Goal: Task Accomplishment & Management: Use online tool/utility

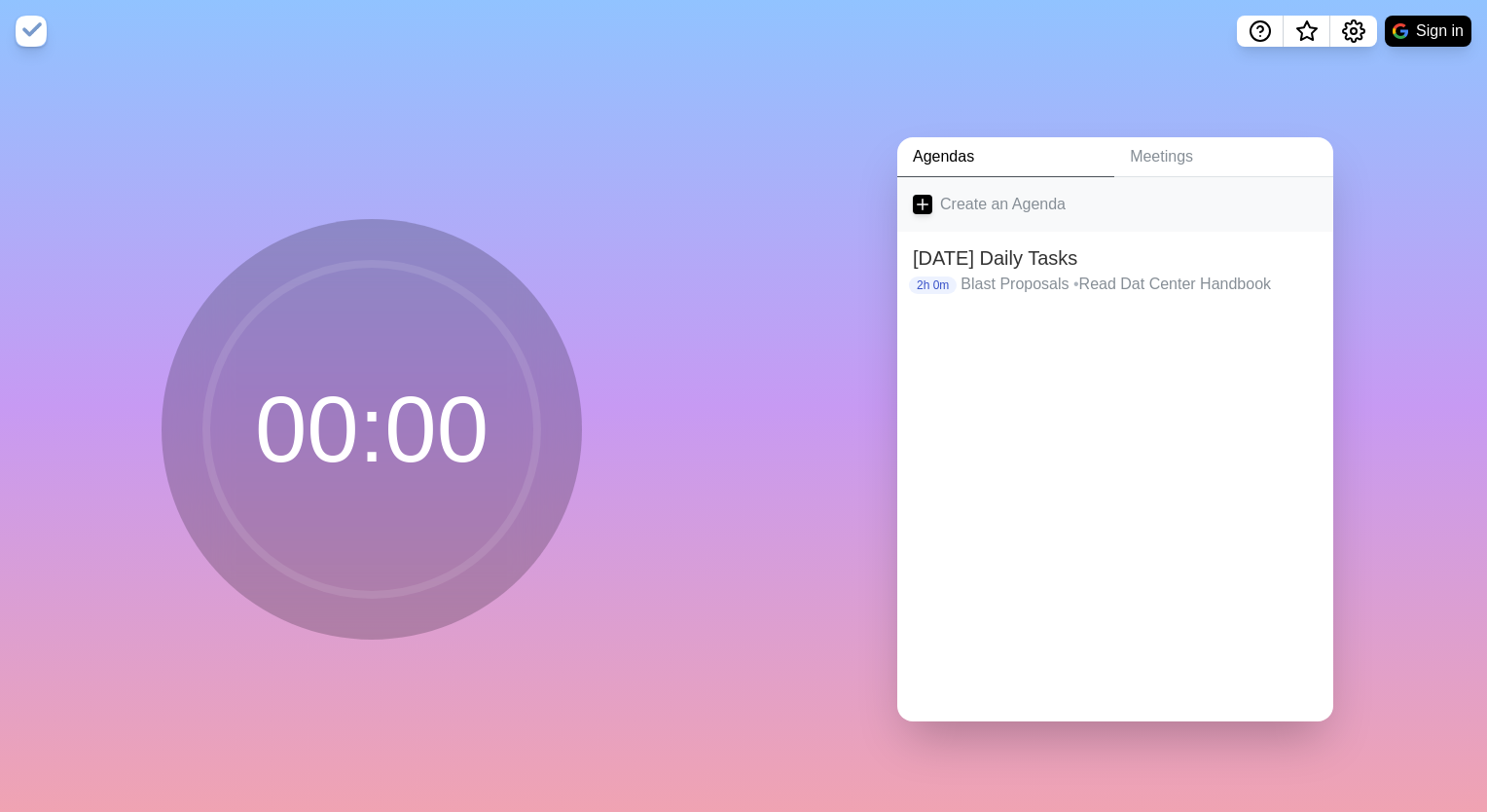
click at [923, 199] on icon at bounding box center [922, 204] width 19 height 19
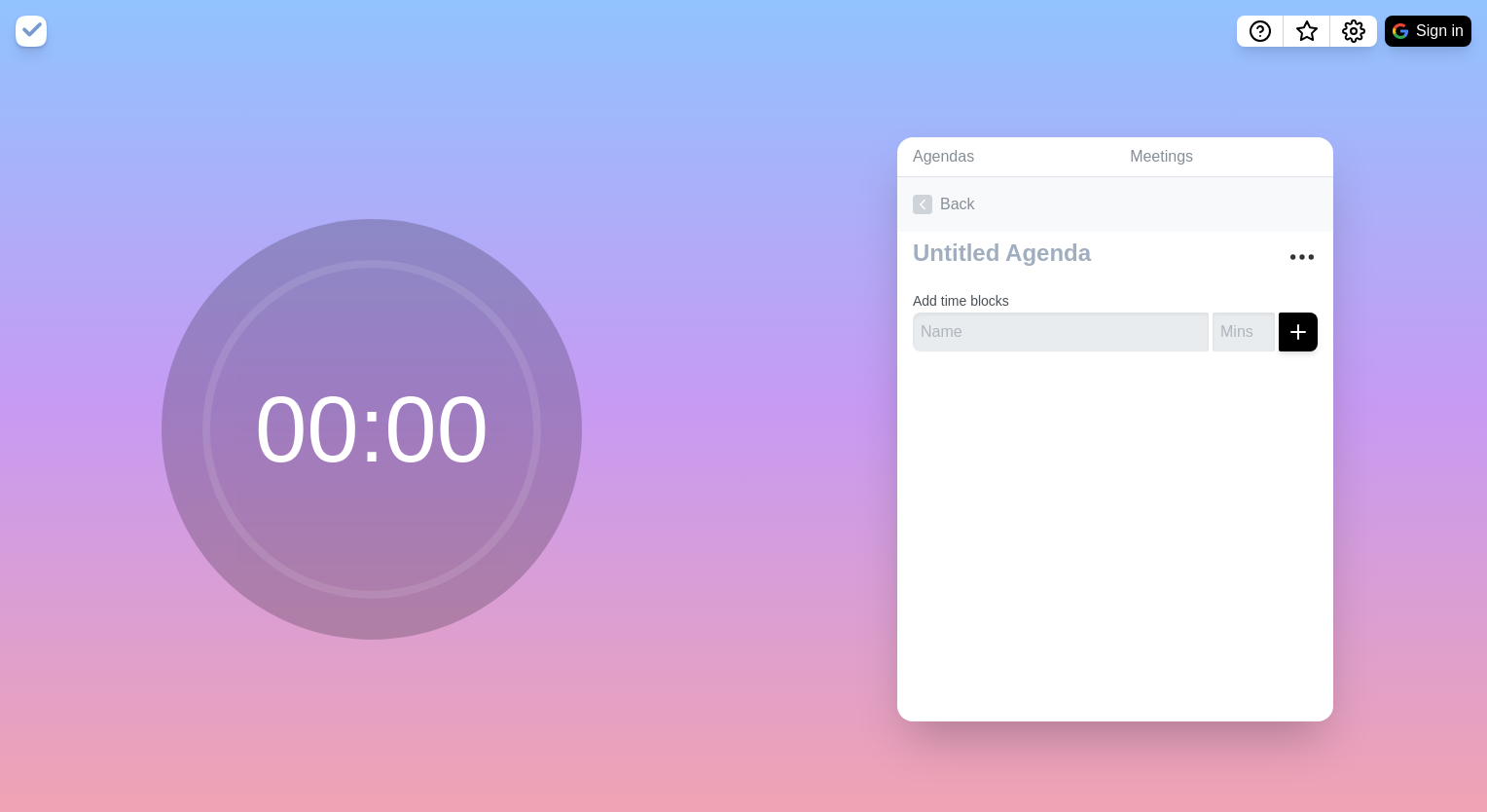
click at [928, 195] on link "Back" at bounding box center [1116, 204] width 436 height 55
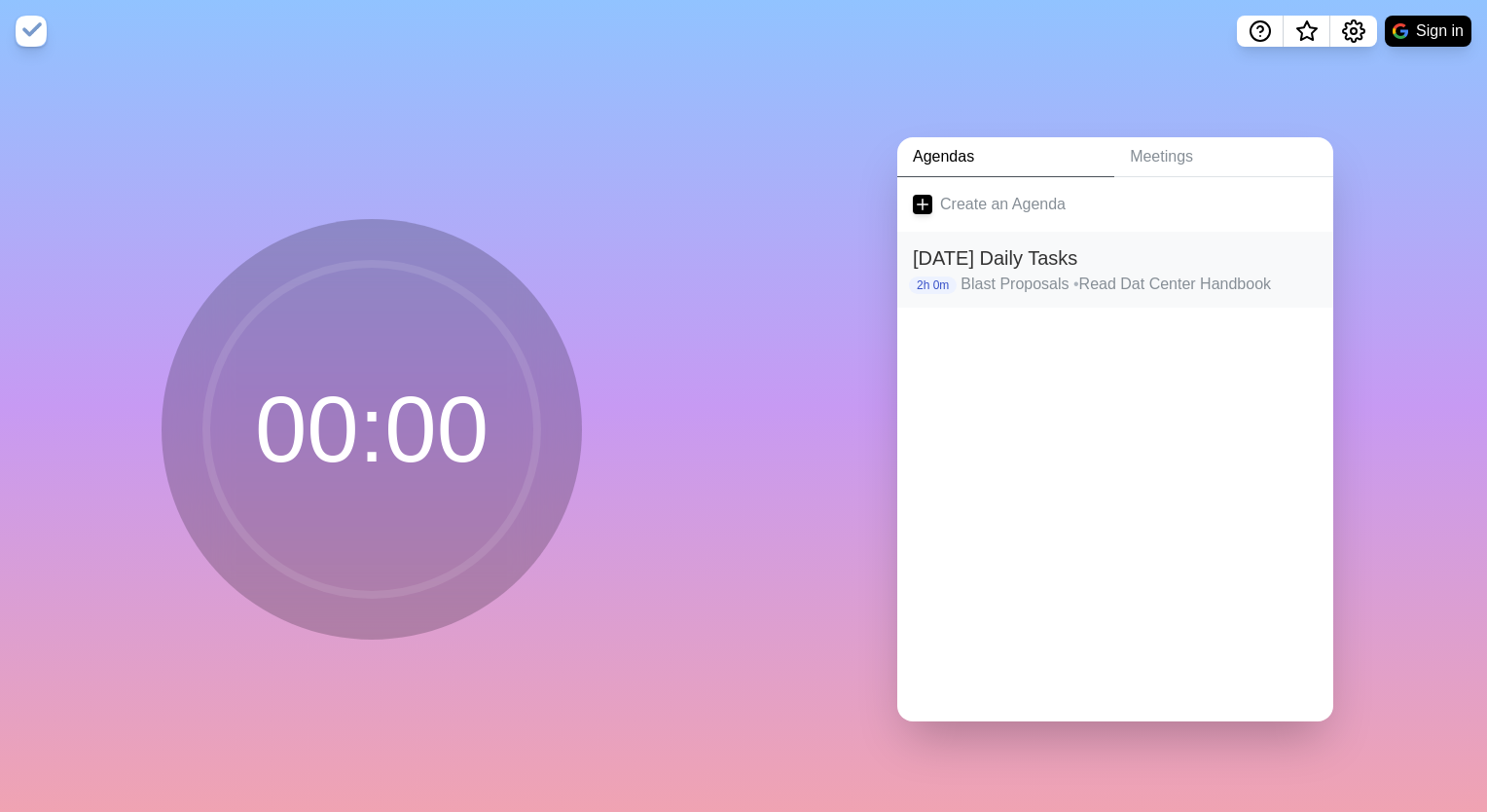
click at [1030, 275] on p "Blast Proposals • Read Dat Center Handbook" at bounding box center [1139, 284] width 357 height 23
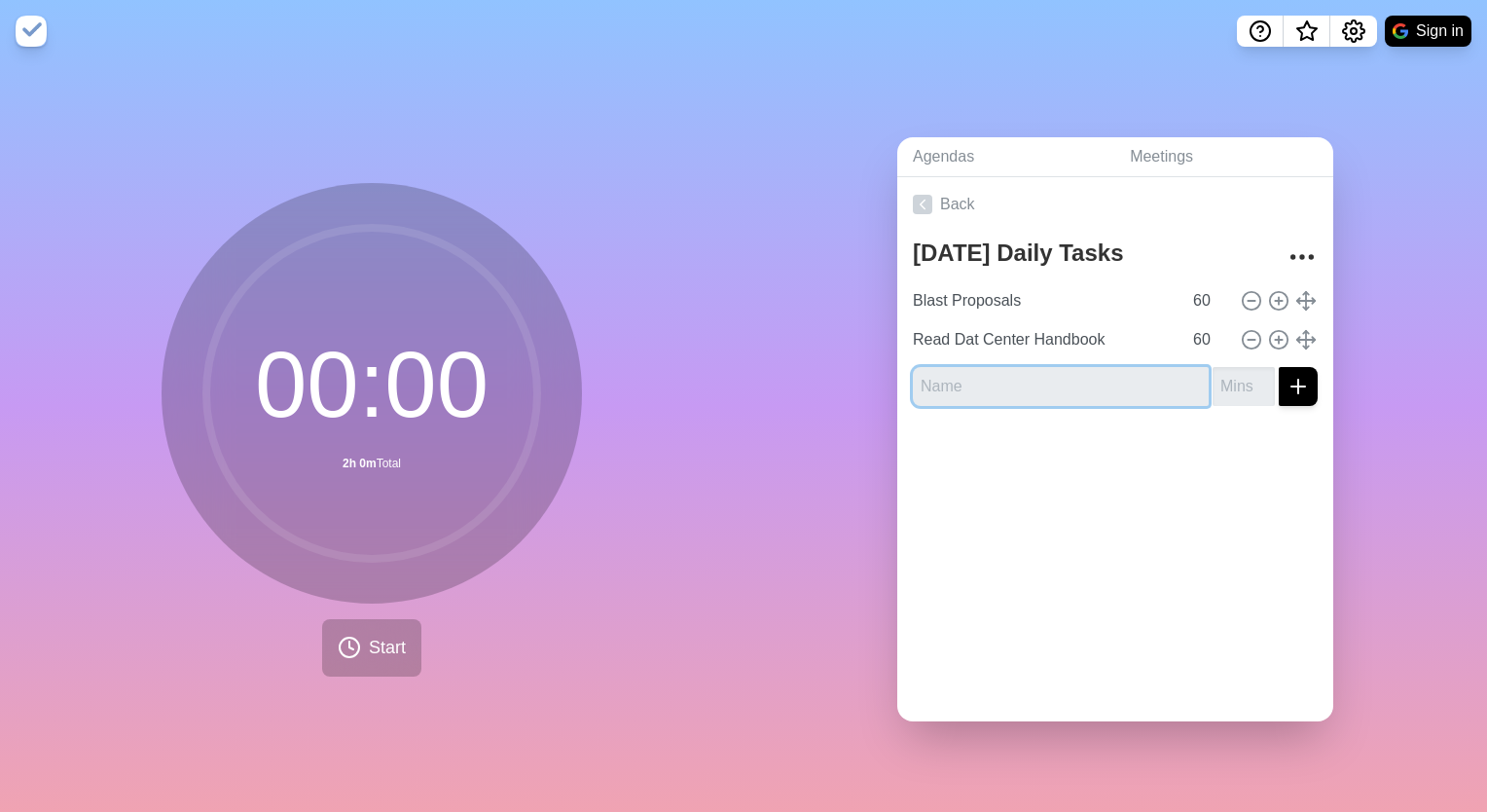
click at [994, 367] on input "text" at bounding box center [1061, 386] width 296 height 39
type input "E"
type input "r"
type input "Review Mechanical FPC Meetings"
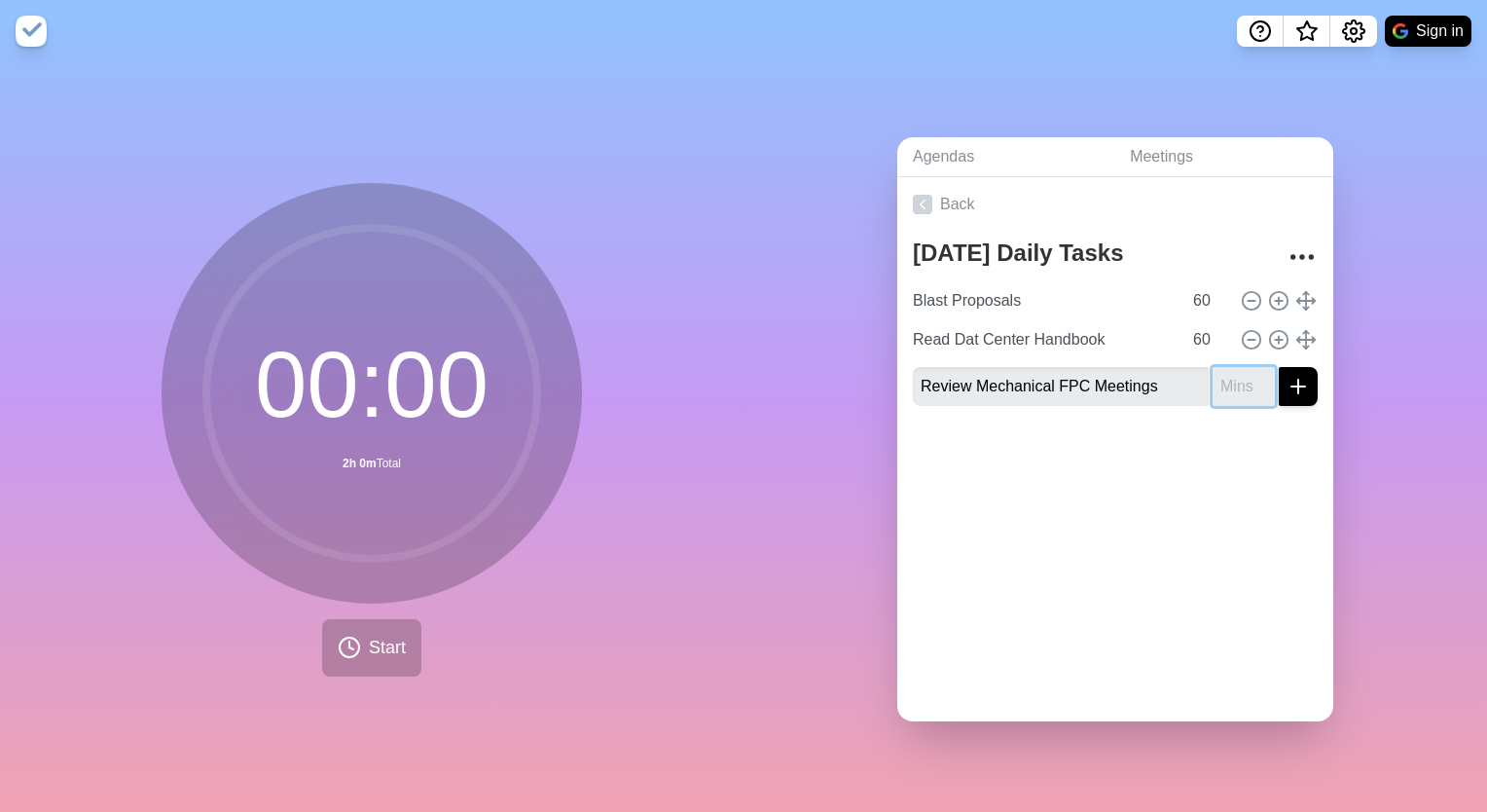
click at [1225, 384] on input "number" at bounding box center [1244, 386] width 62 height 39
type input "57"
click at [1287, 375] on icon "submit" at bounding box center [1298, 386] width 23 height 23
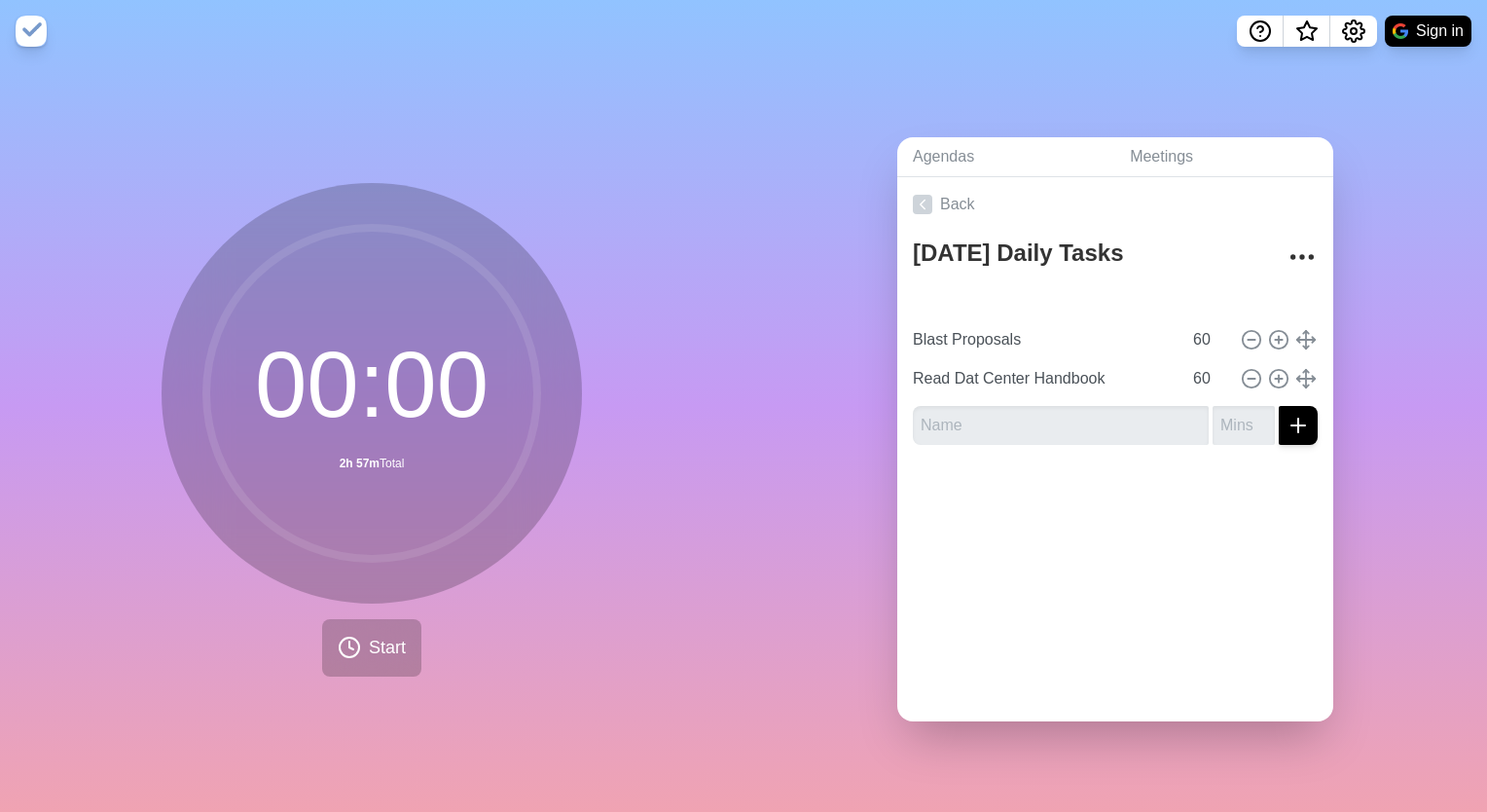
type input "Review Mechanical FPC Meetings"
type input "57"
type input "Blast Proposals"
type input "Read Dat Center Handbook"
type input "60"
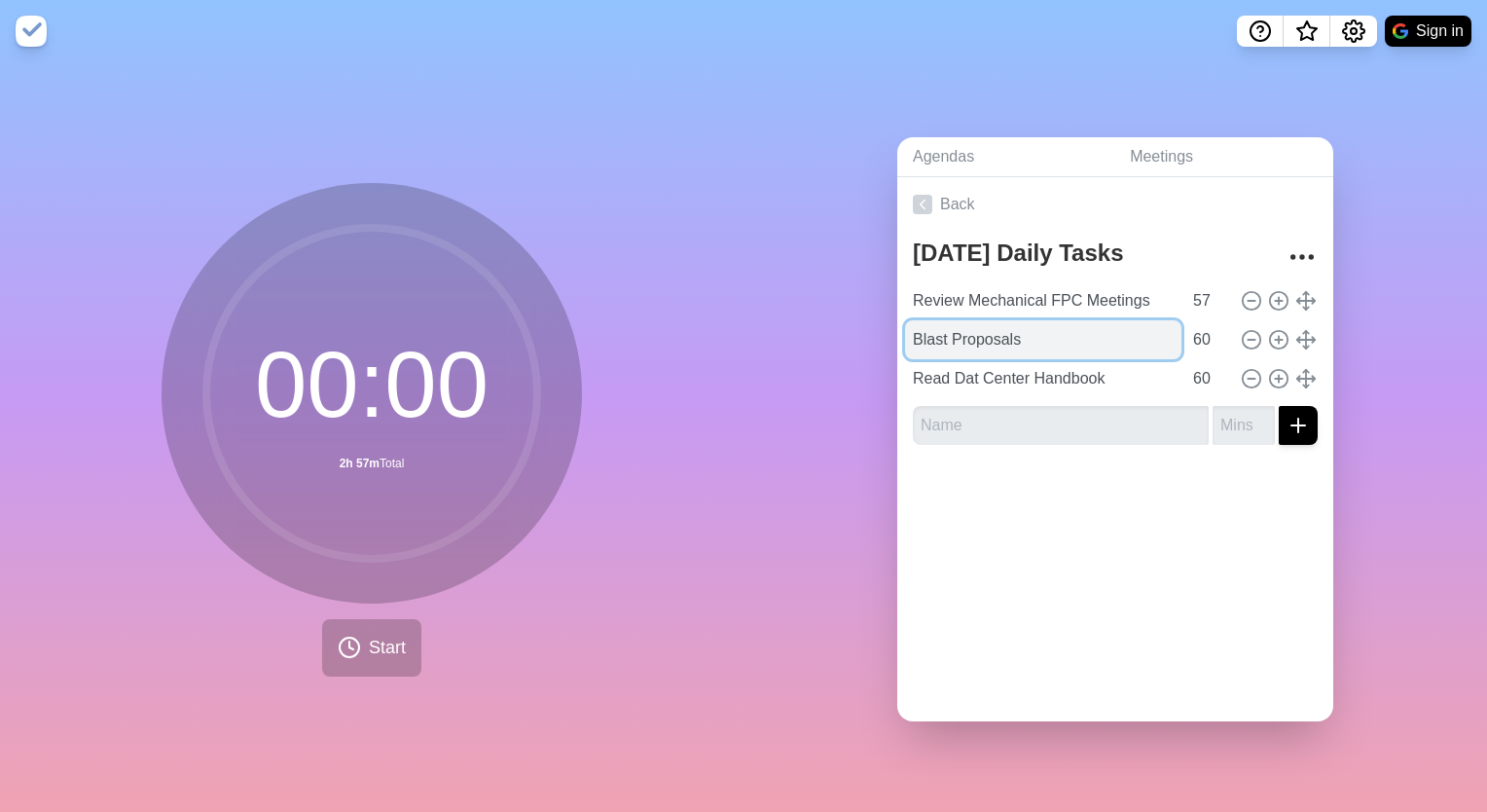
click at [1076, 330] on input "Blast Proposals" at bounding box center [1043, 339] width 276 height 39
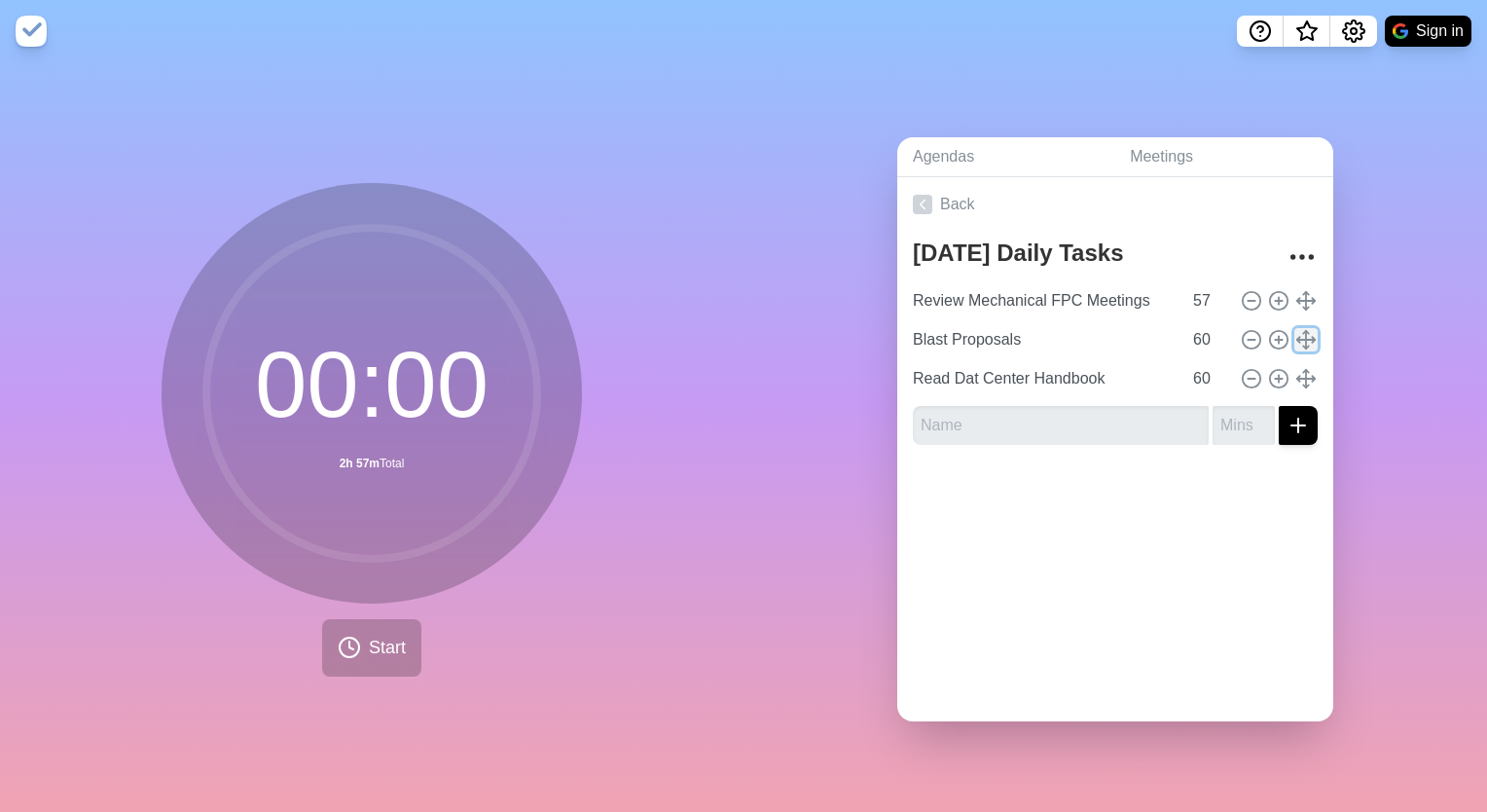
click at [1298, 337] on polyline at bounding box center [1299, 340] width 3 height 6
click at [1241, 329] on icon at bounding box center [1251, 339] width 21 height 21
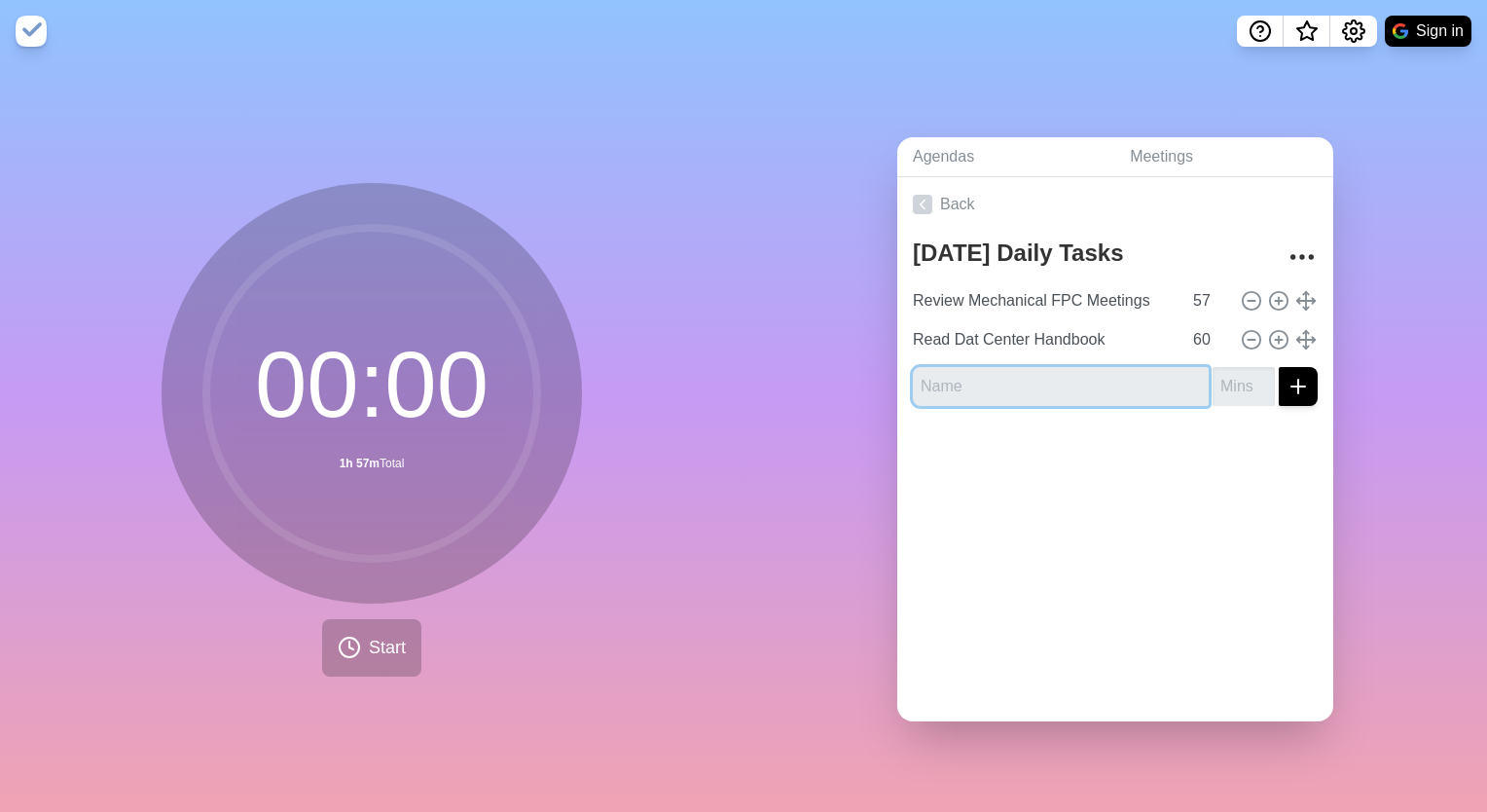
click at [1063, 368] on input "text" at bounding box center [1061, 386] width 296 height 39
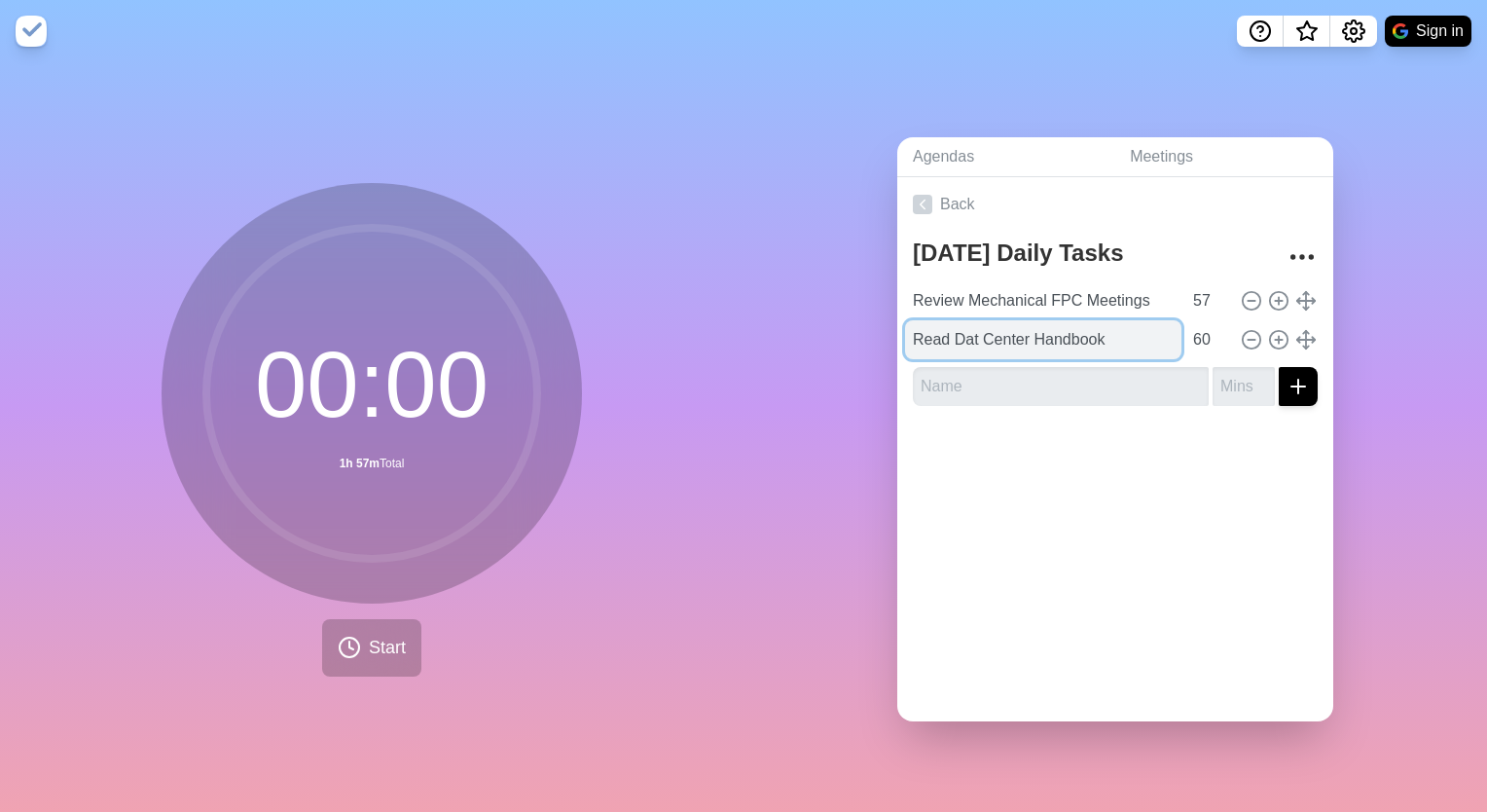
click at [962, 332] on input "Read Dat Center Handbook" at bounding box center [1043, 339] width 276 height 39
type input "Read Data Center Handbook"
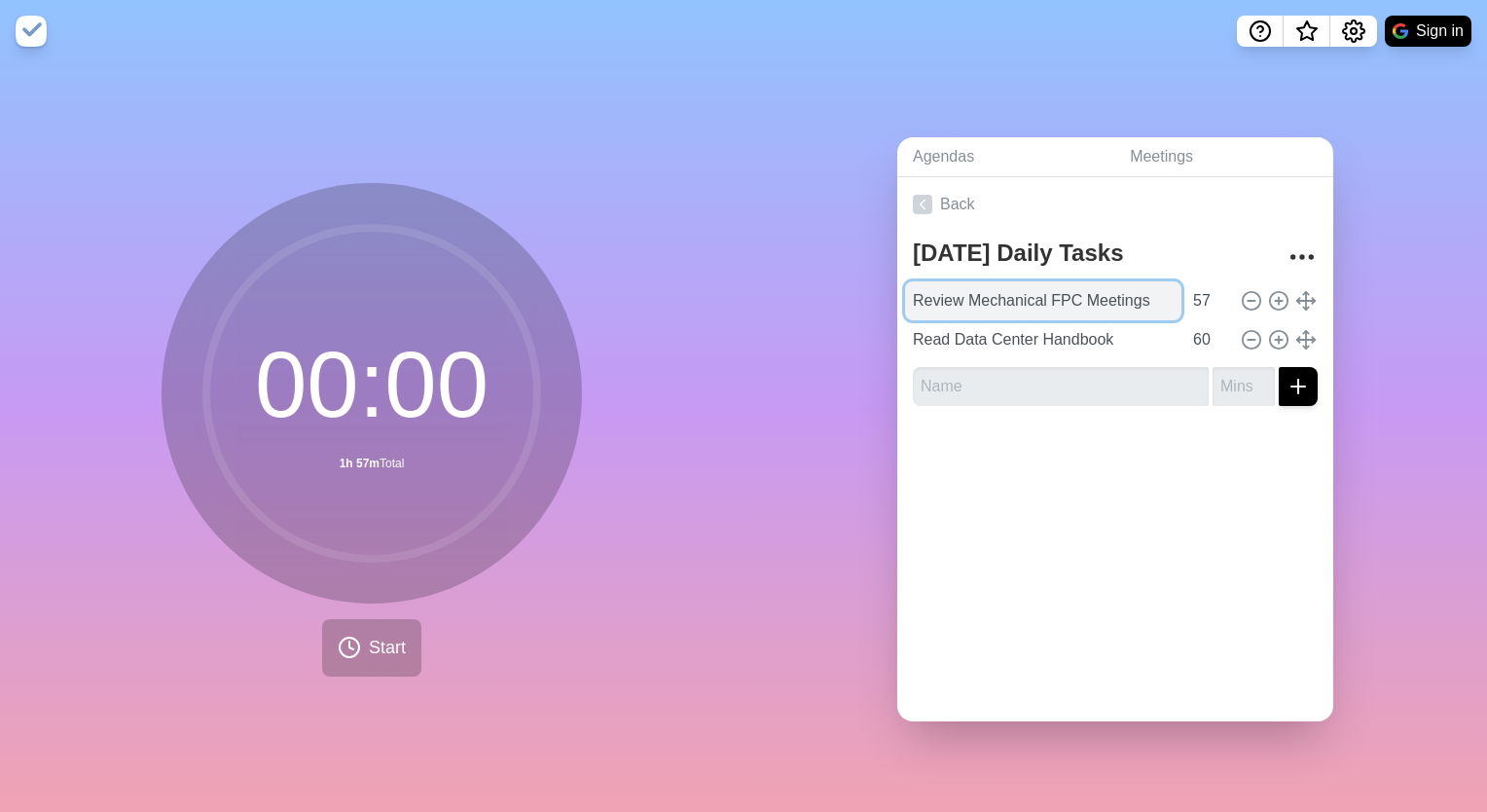
click at [1139, 294] on input "Review Mechanical FPC Meetings" at bounding box center [1043, 300] width 276 height 39
type input "Review Mechanical FPC Meetings (x2)"
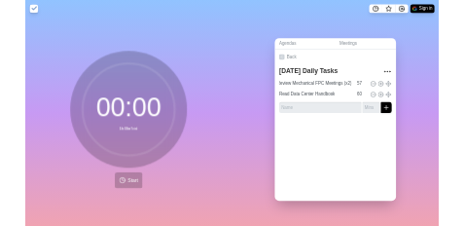
scroll to position [0, 0]
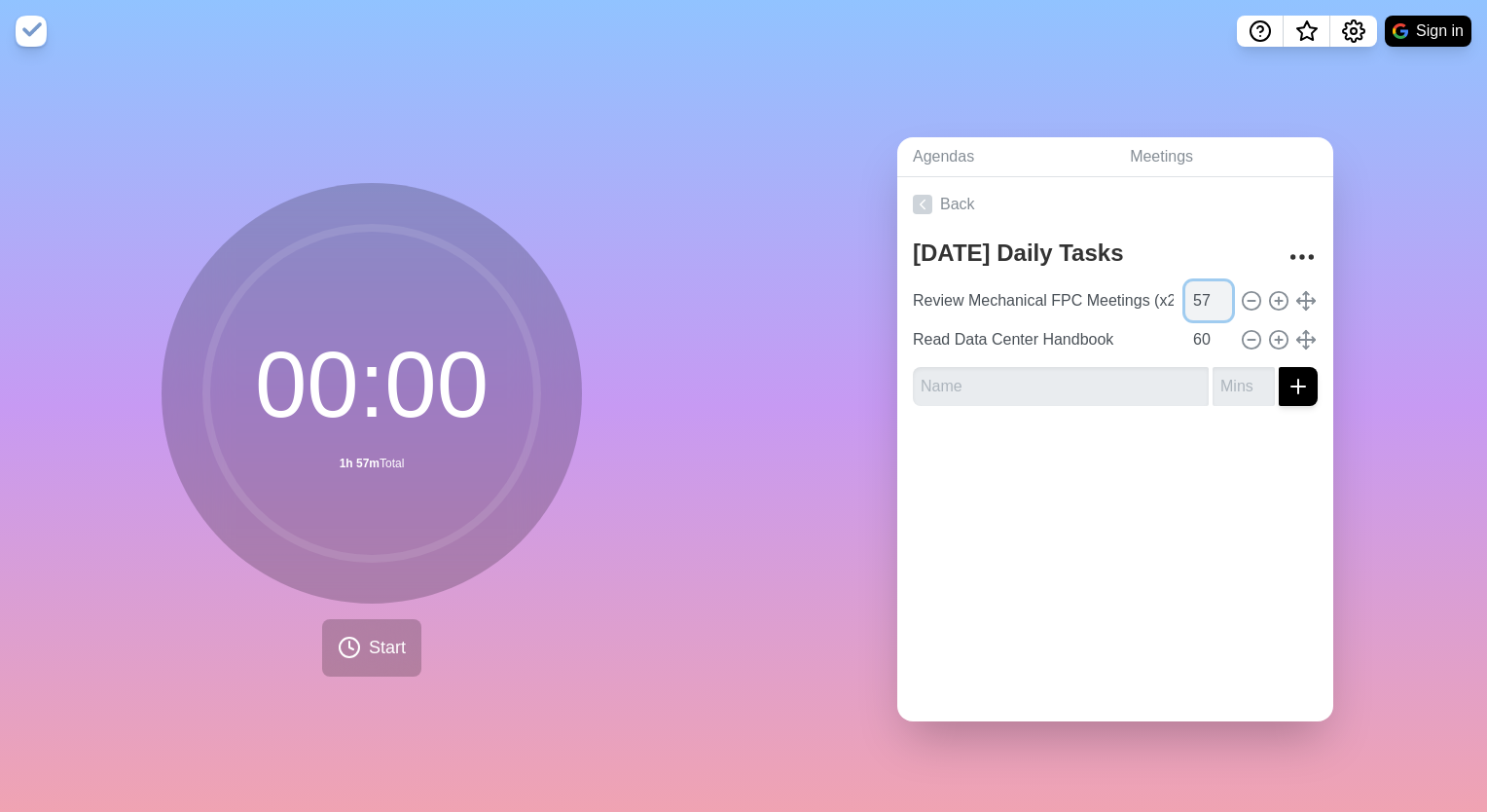
drag, startPoint x: 1181, startPoint y: 291, endPoint x: 1166, endPoint y: 291, distance: 14.6
click at [1186, 291] on input "57" at bounding box center [1209, 300] width 47 height 39
type input "7"
type input "42"
drag, startPoint x: 1264, startPoint y: 481, endPoint x: 1088, endPoint y: 385, distance: 200.0
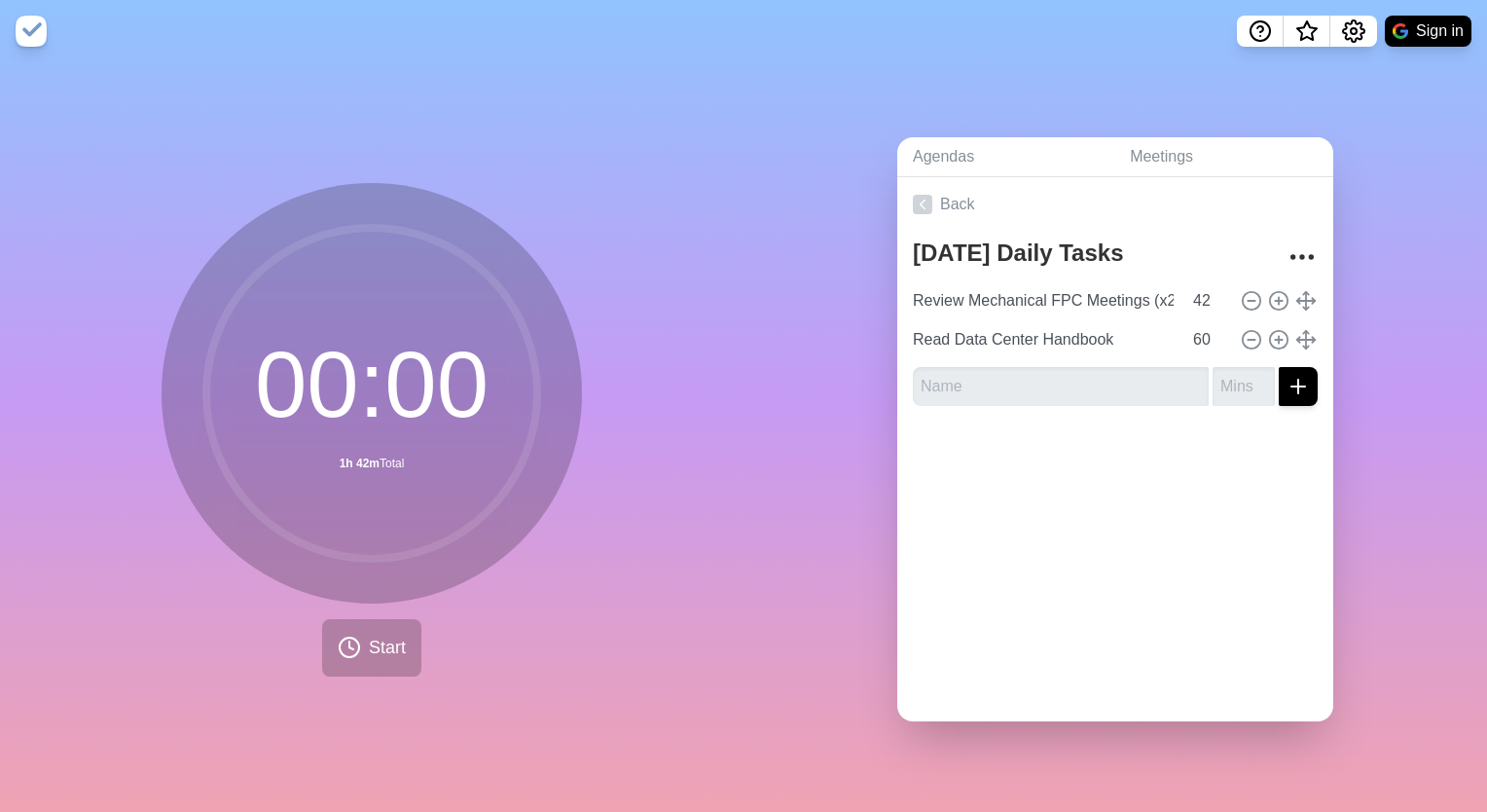
click at [1263, 481] on div at bounding box center [1116, 461] width 436 height 78
click at [1241, 488] on div at bounding box center [1116, 461] width 436 height 78
click at [1129, 478] on div at bounding box center [1116, 461] width 436 height 78
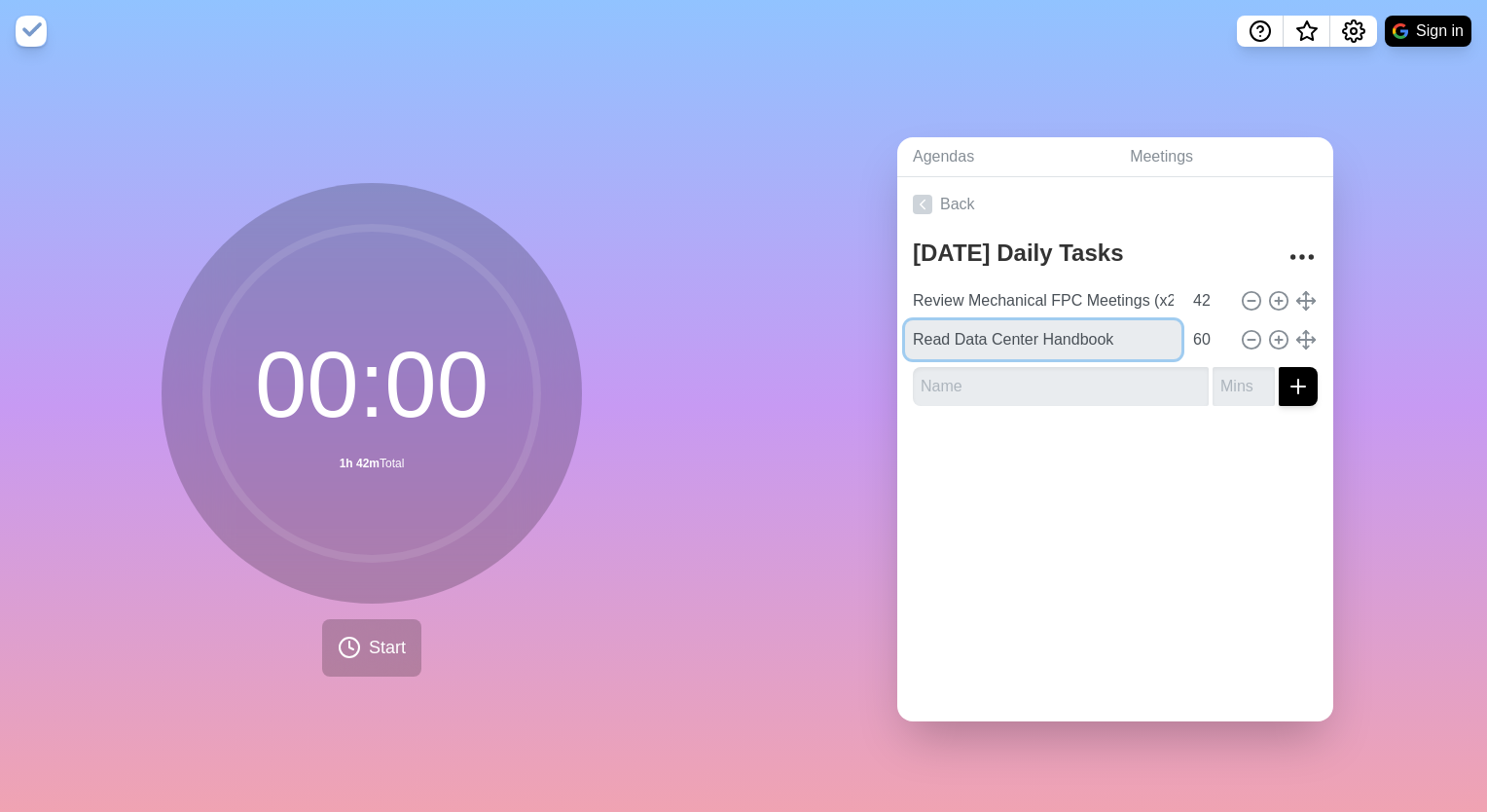
drag, startPoint x: 1060, startPoint y: 317, endPoint x: 1064, endPoint y: 351, distance: 34.3
click at [1064, 351] on div "[DATE] Daily Tasks Review Mechanical FPC Meetings (x2) 42 Read Data Center Hand…" at bounding box center [1116, 327] width 436 height 190
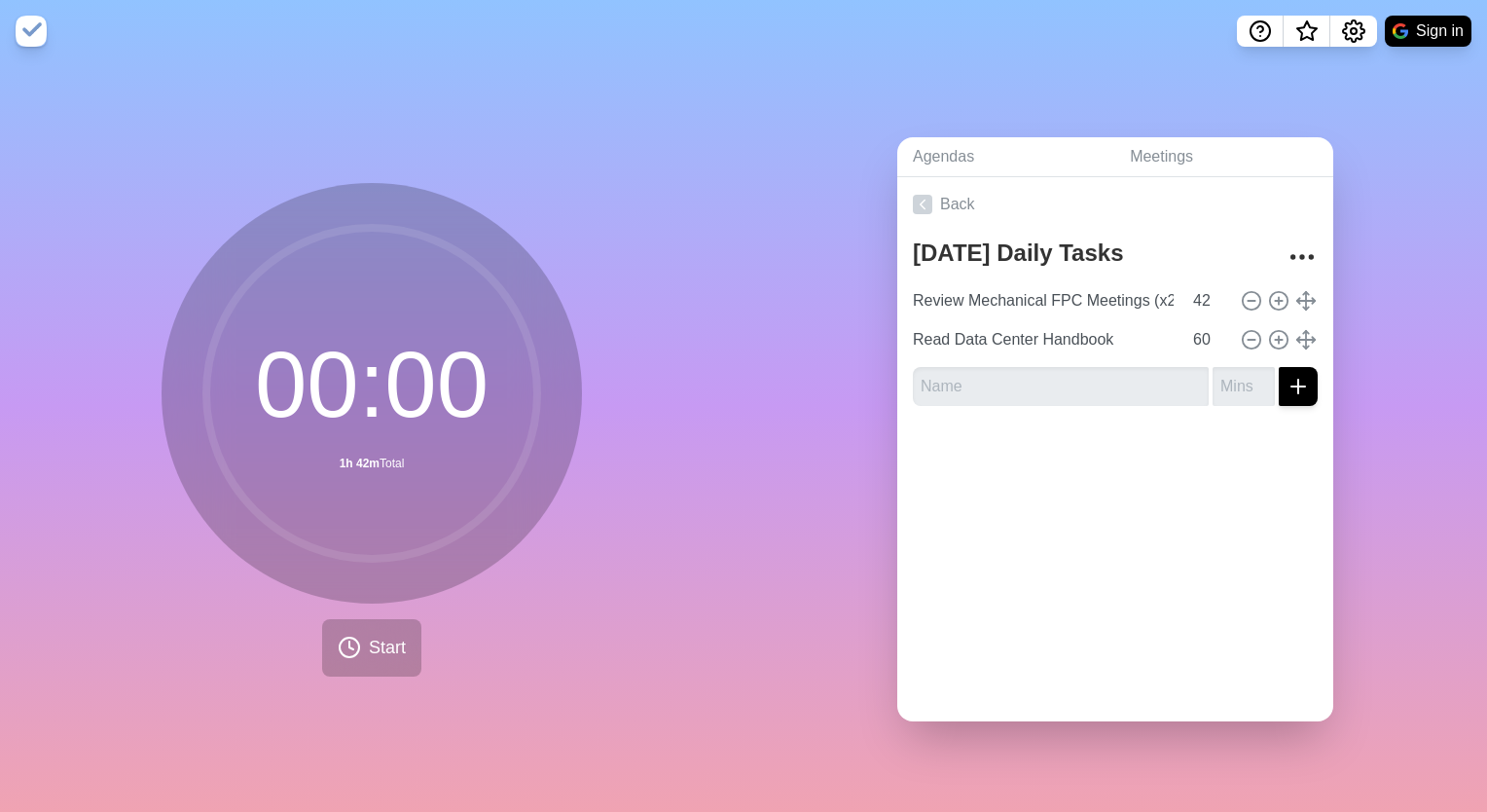
click at [1067, 456] on div at bounding box center [1116, 461] width 436 height 78
click at [349, 643] on icon at bounding box center [349, 647] width 23 height 23
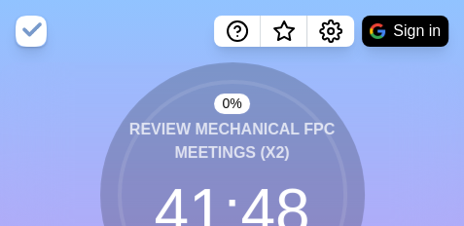
scroll to position [97, 0]
